Goal: Information Seeking & Learning: Learn about a topic

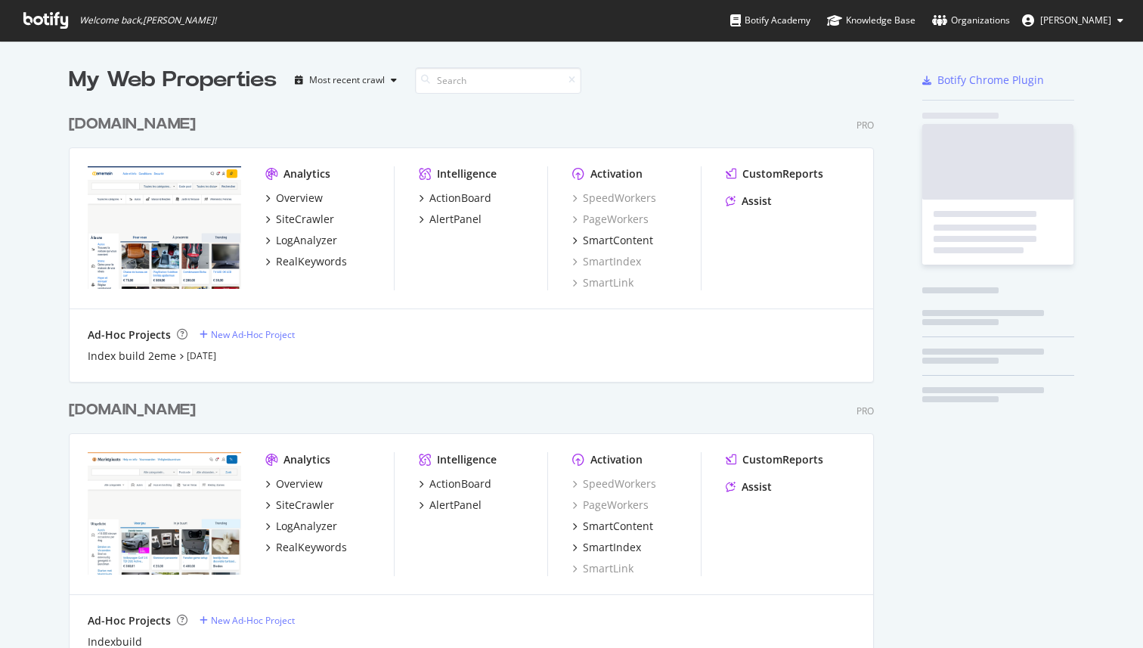
scroll to position [927, 817]
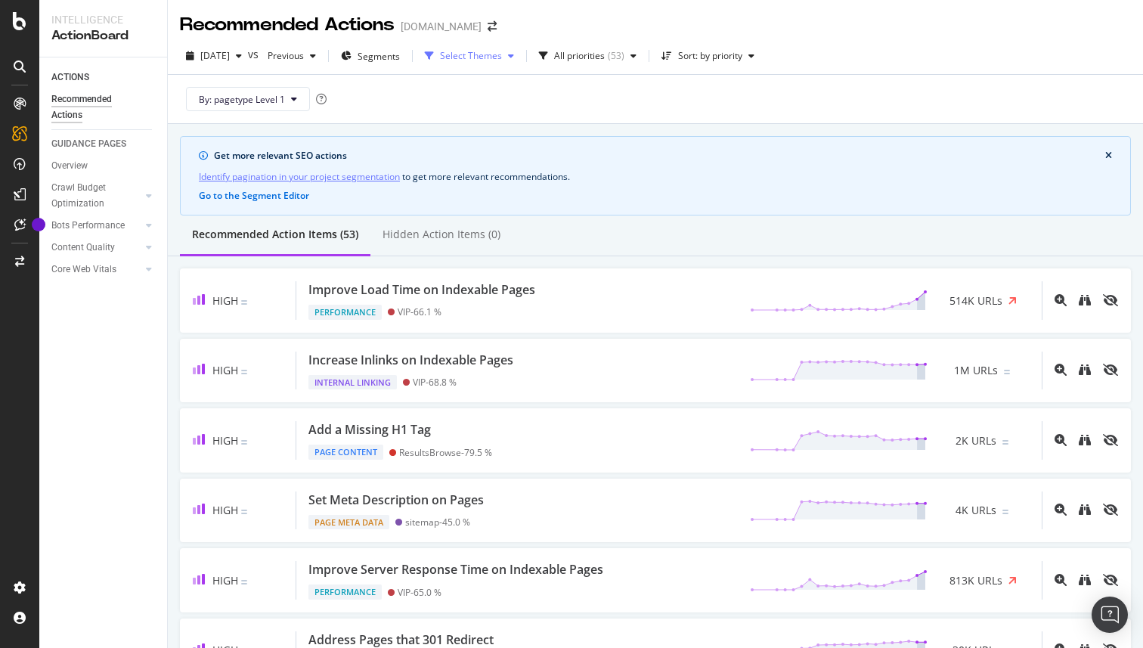
click at [502, 58] on div "Select Themes" at bounding box center [471, 55] width 62 height 9
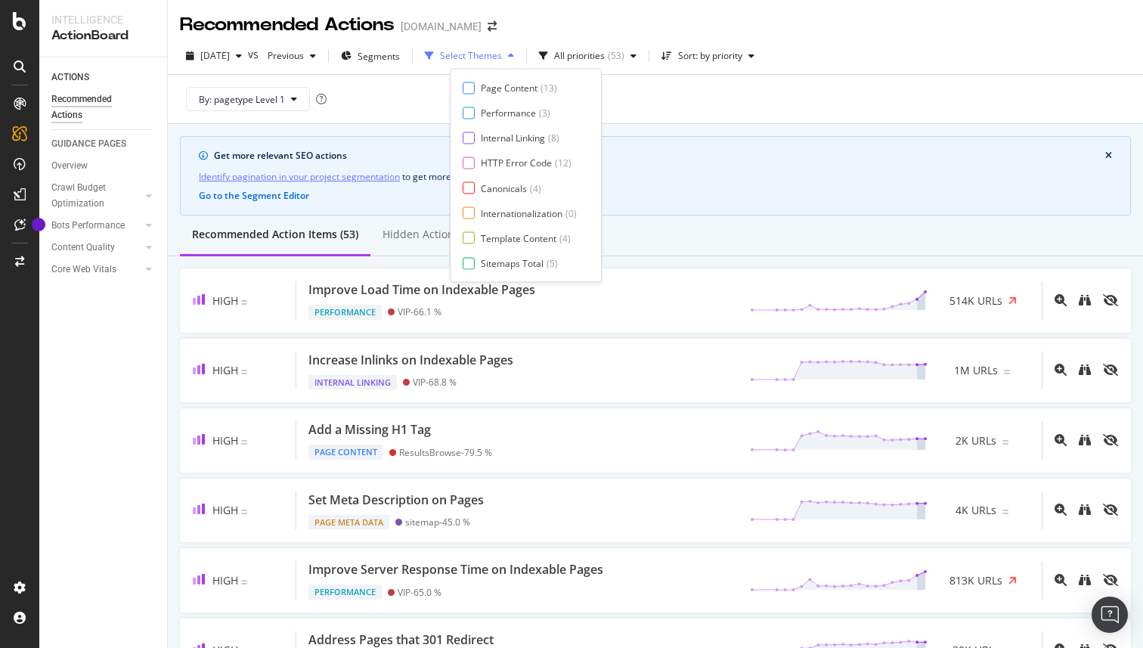
click at [502, 58] on div "Select Themes" at bounding box center [471, 55] width 62 height 9
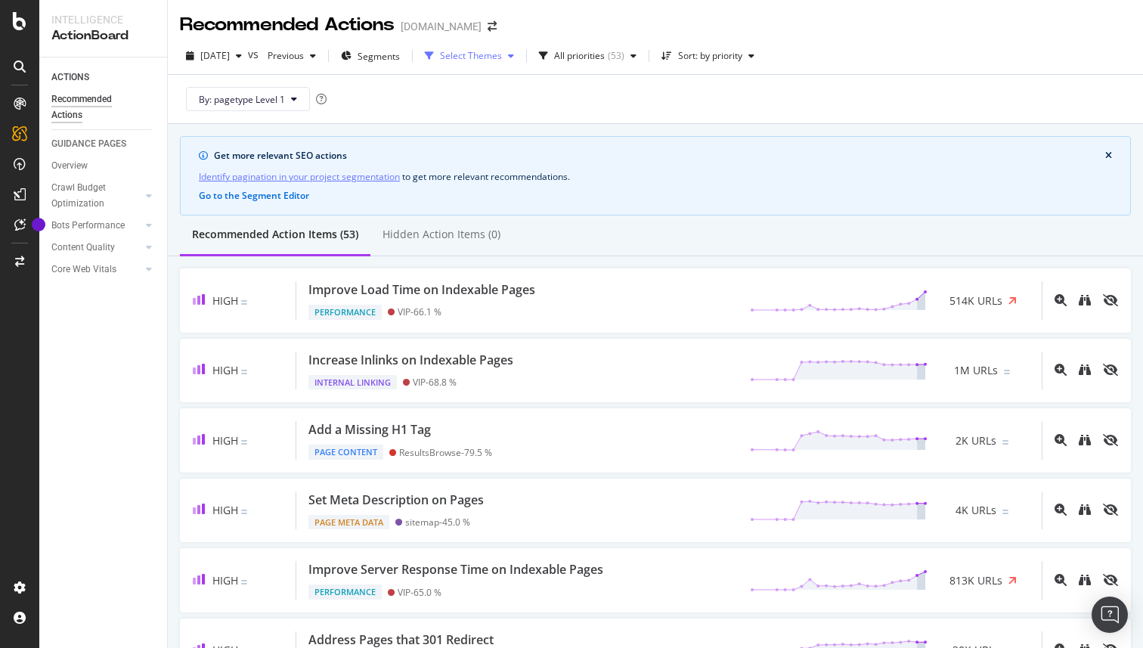
click at [502, 58] on div "Select Themes" at bounding box center [471, 55] width 62 height 9
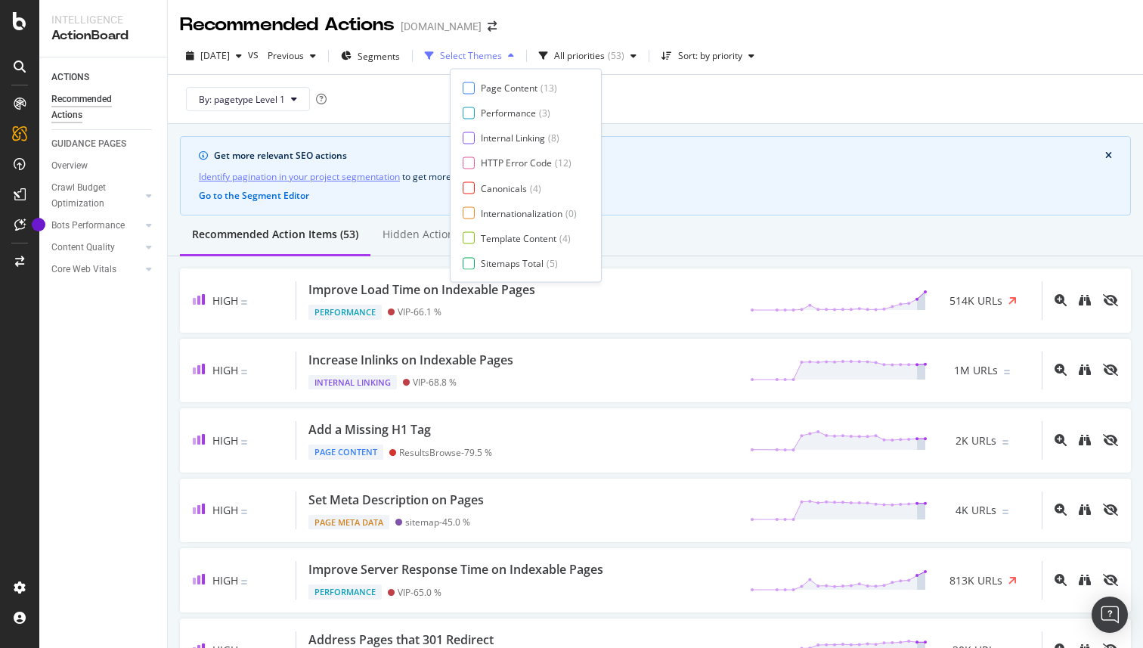
click at [502, 58] on div "Select Themes" at bounding box center [471, 55] width 62 height 9
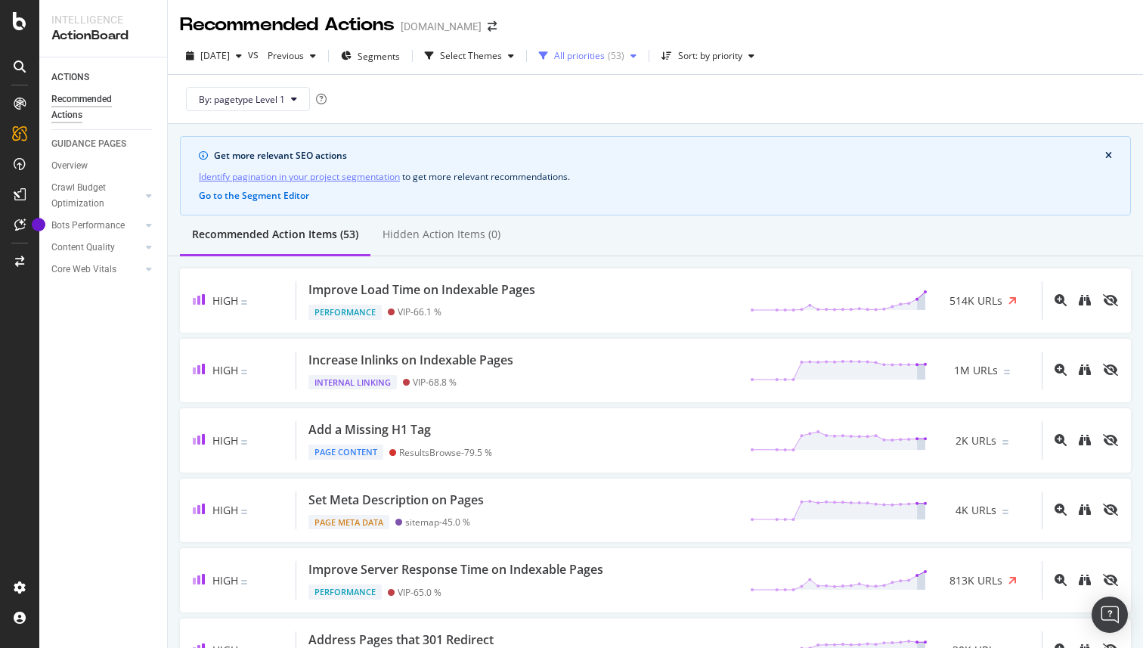
click at [605, 60] on div "All priorities" at bounding box center [579, 55] width 51 height 9
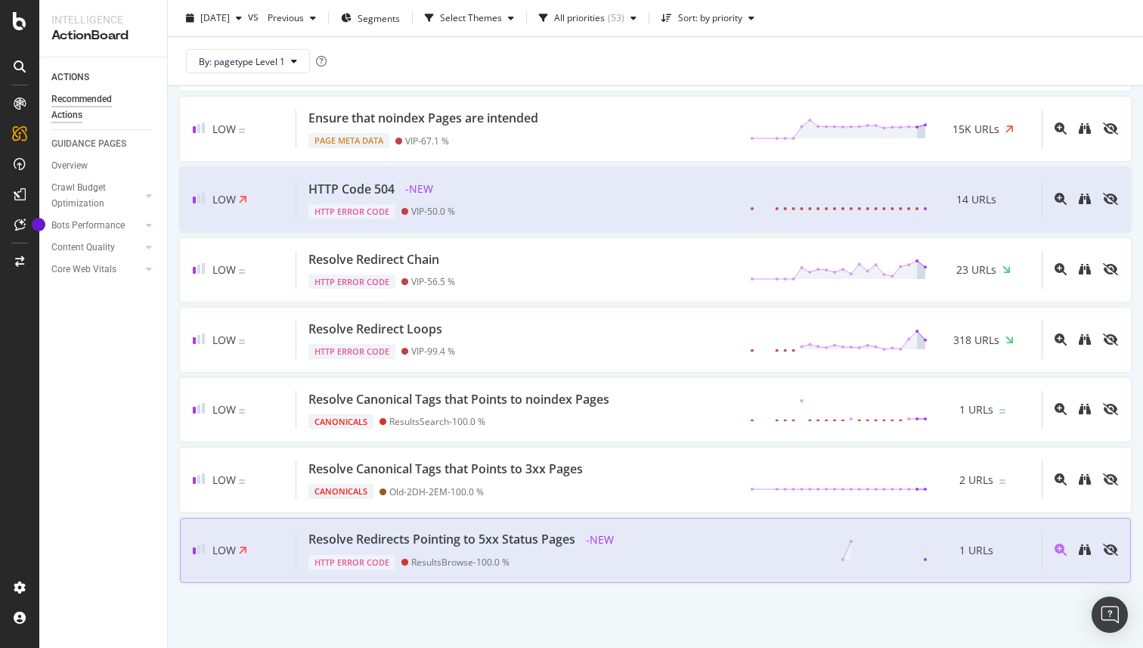
click at [454, 537] on div "Resolve Redirects Pointing to 5xx Status Pages" at bounding box center [441, 539] width 267 height 17
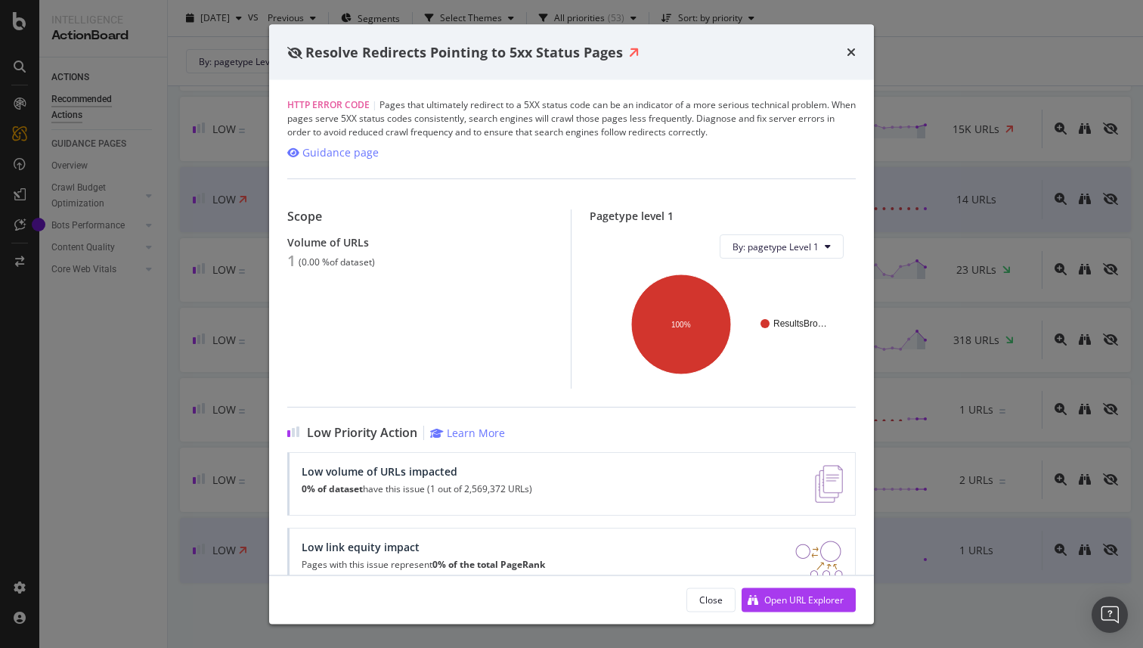
scroll to position [110, 0]
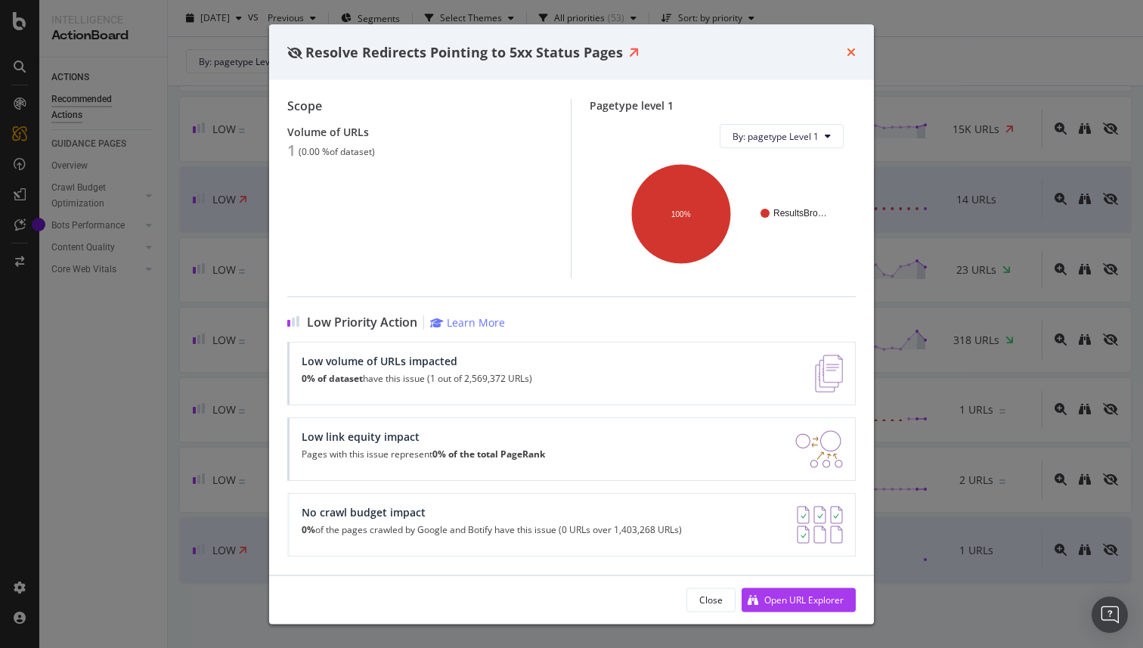
click at [847, 56] on icon "times" at bounding box center [851, 52] width 9 height 12
